Goal: Transaction & Acquisition: Purchase product/service

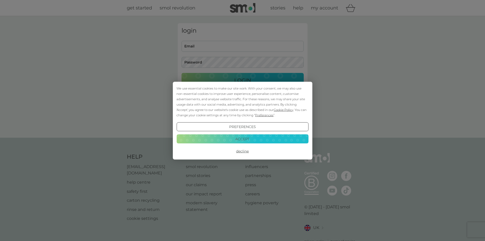
type input "[PERSON_NAME][EMAIL_ADDRESS][DOMAIN_NAME]"
click at [256, 135] on button "Accept" at bounding box center [242, 138] width 132 height 9
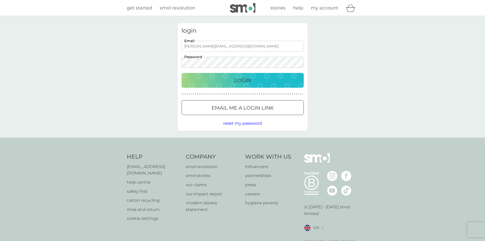
click at [276, 83] on div "Login" at bounding box center [243, 80] width 112 height 8
